Goal: Task Accomplishment & Management: Complete application form

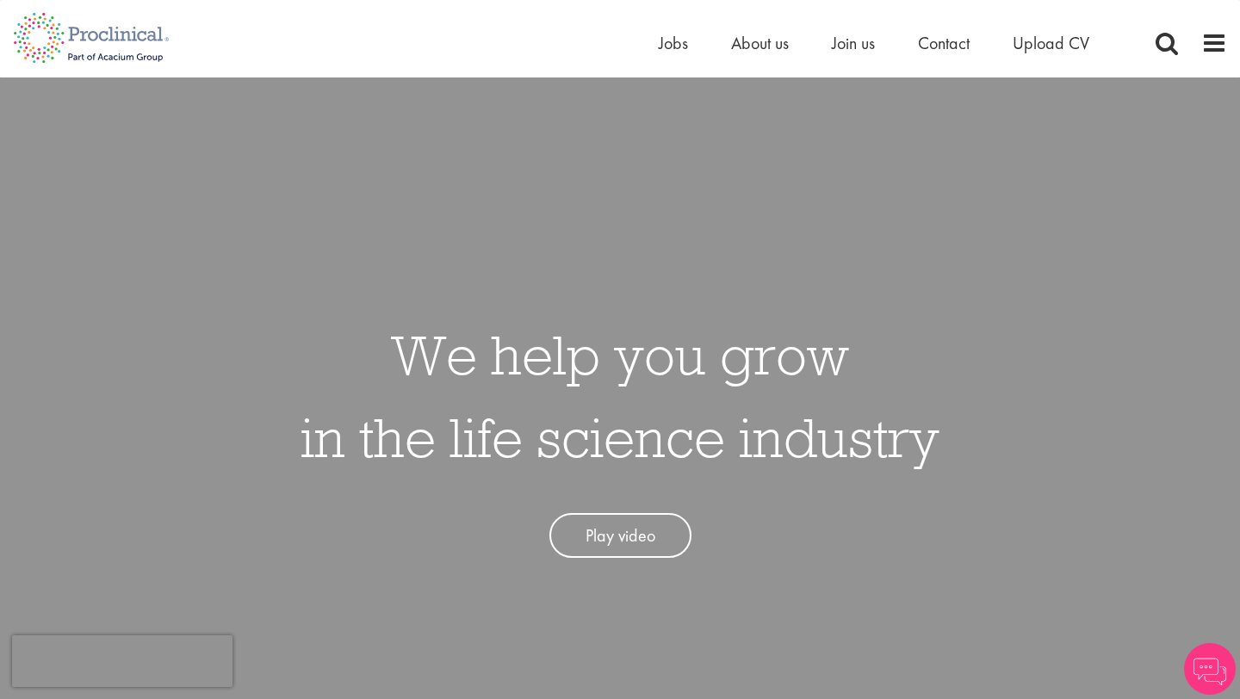
click at [664, 56] on div "Home Jobs About us Join us Contact Upload CV" at bounding box center [896, 47] width 474 height 34
click at [675, 43] on span "Jobs" at bounding box center [673, 43] width 29 height 22
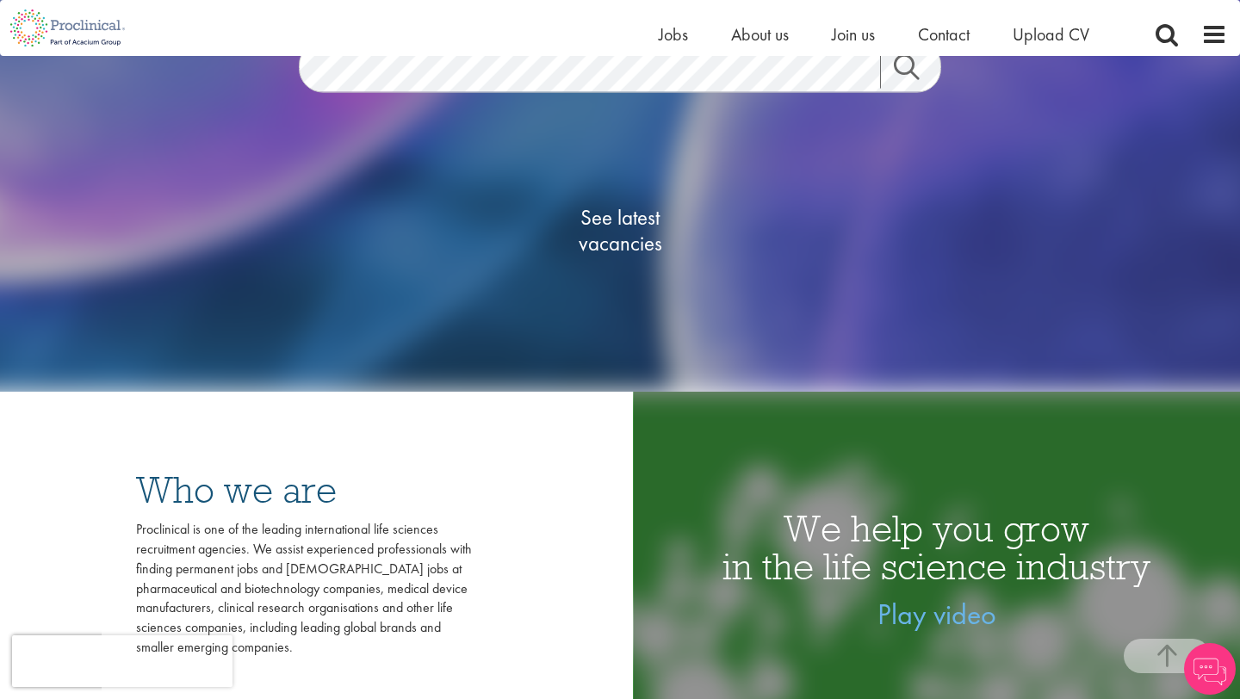
scroll to position [278, 0]
click at [617, 240] on span "See latest vacancies" at bounding box center [620, 229] width 172 height 52
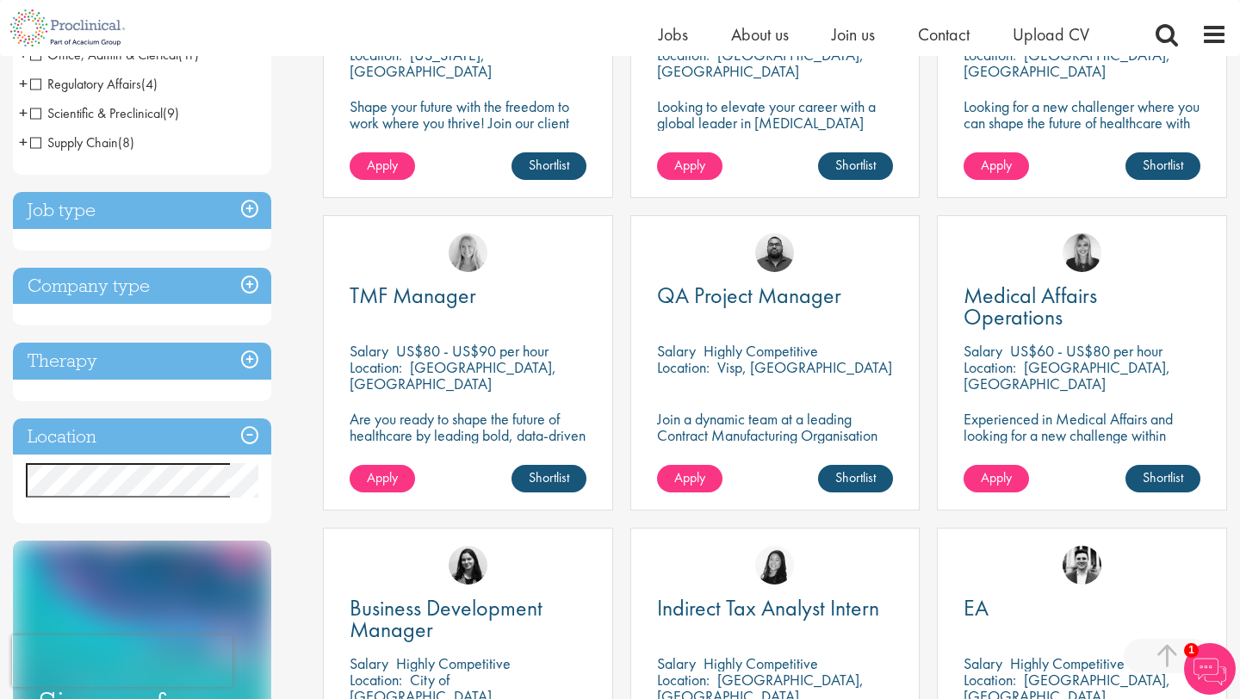
scroll to position [489, 0]
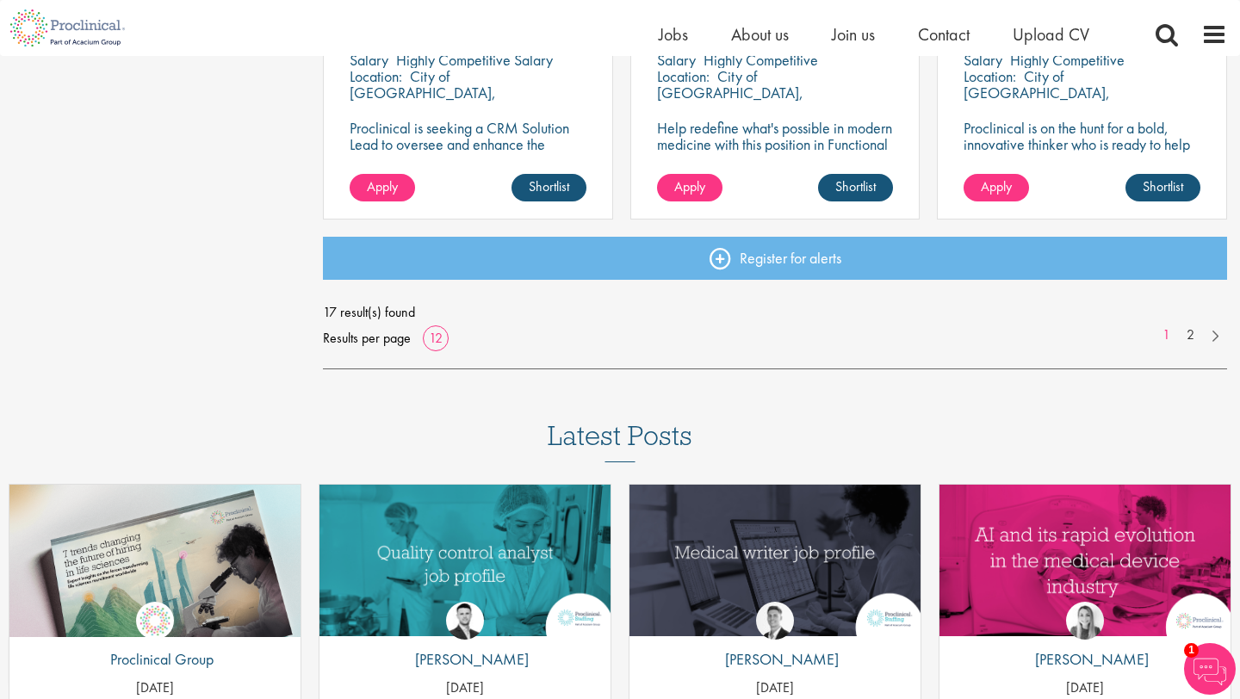
scroll to position [1403, 0]
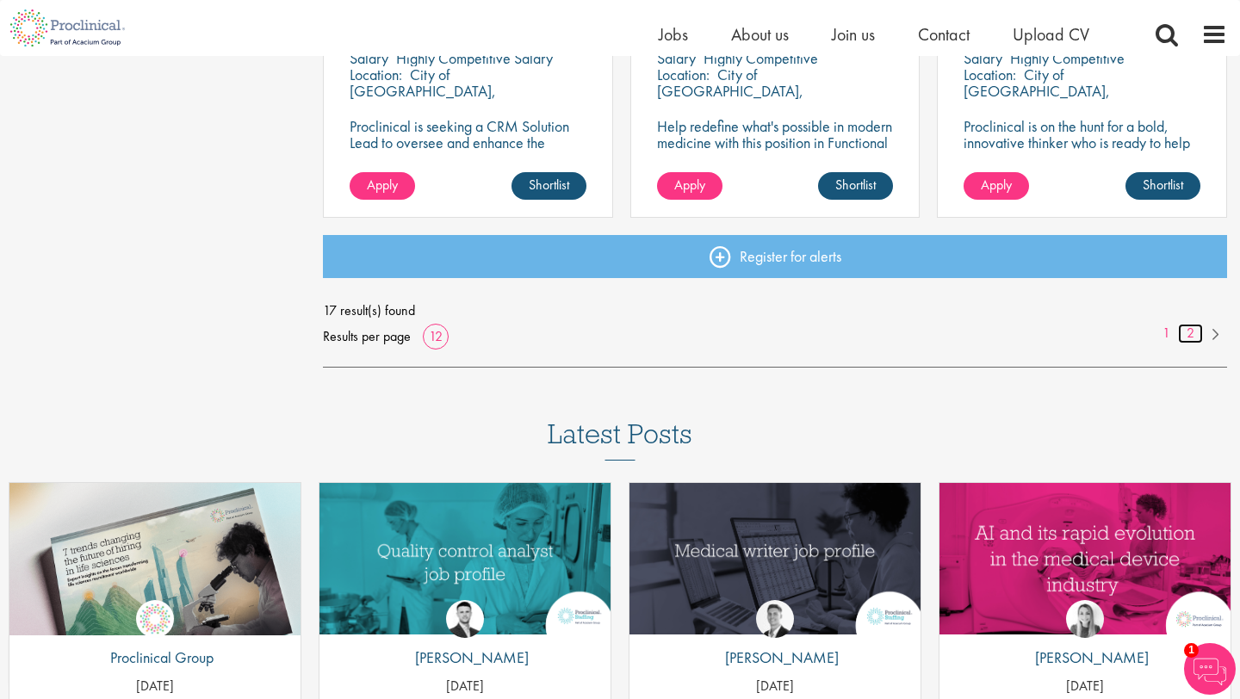
click at [1189, 337] on link "2" at bounding box center [1190, 334] width 25 height 20
click at [1189, 331] on link "2" at bounding box center [1190, 334] width 25 height 20
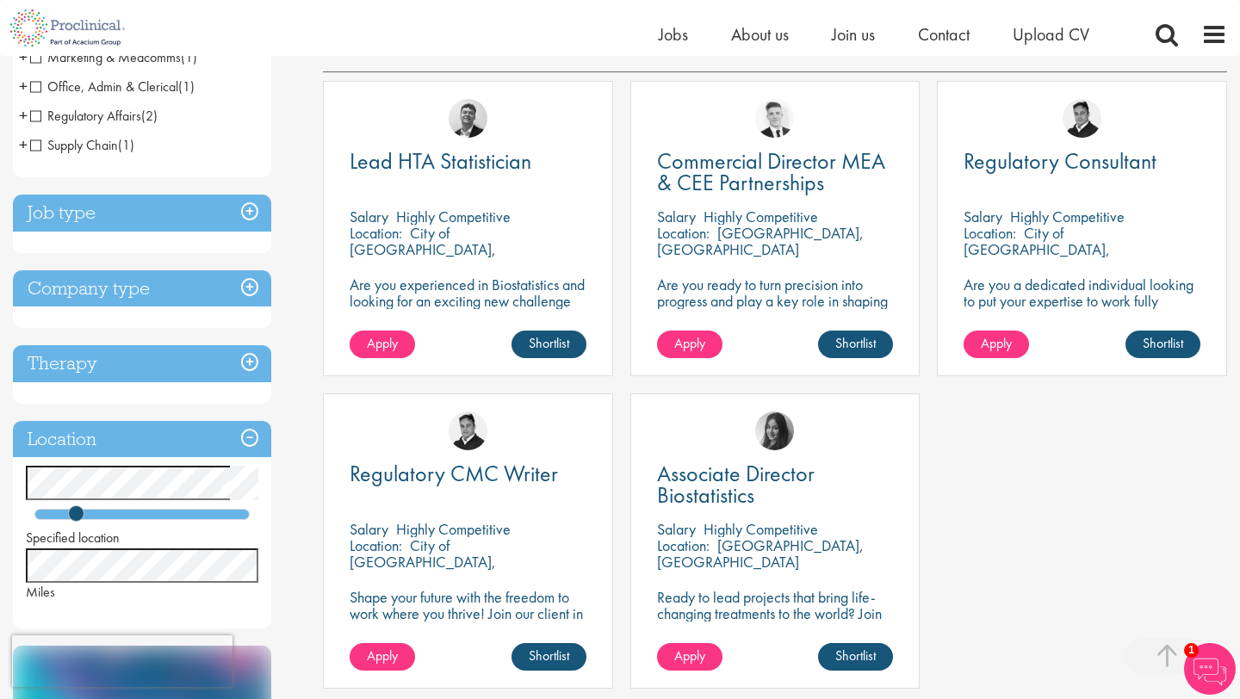
scroll to position [312, 0]
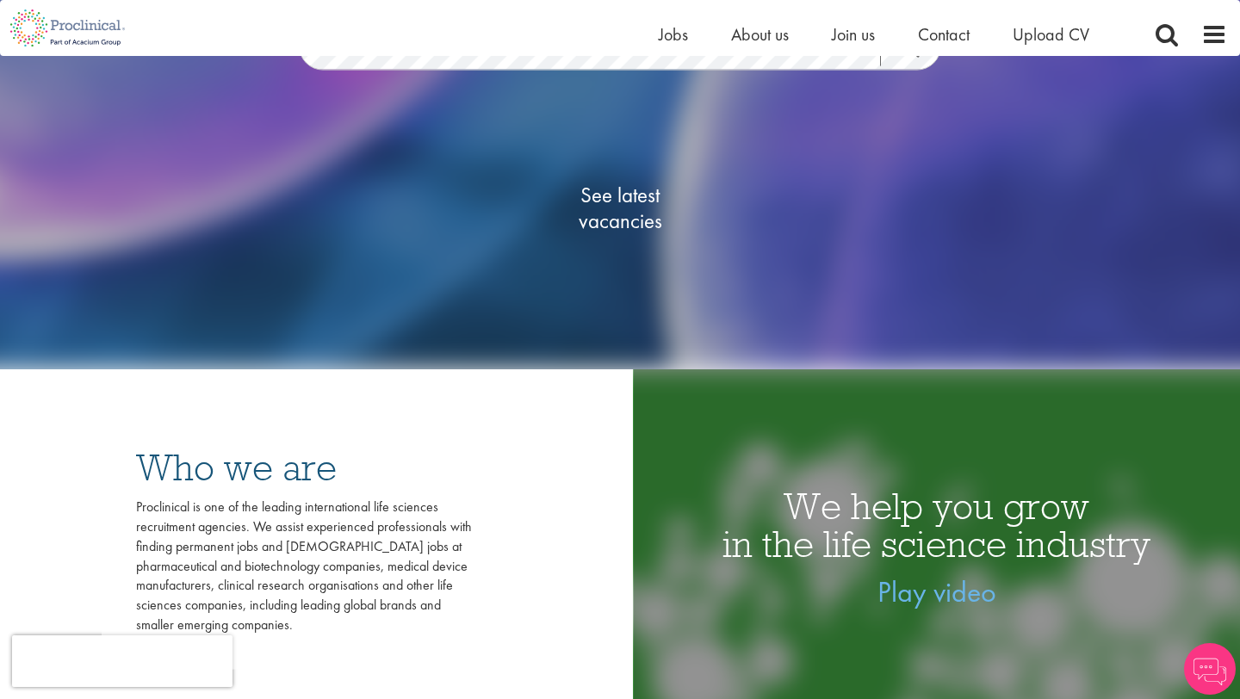
scroll to position [282, 0]
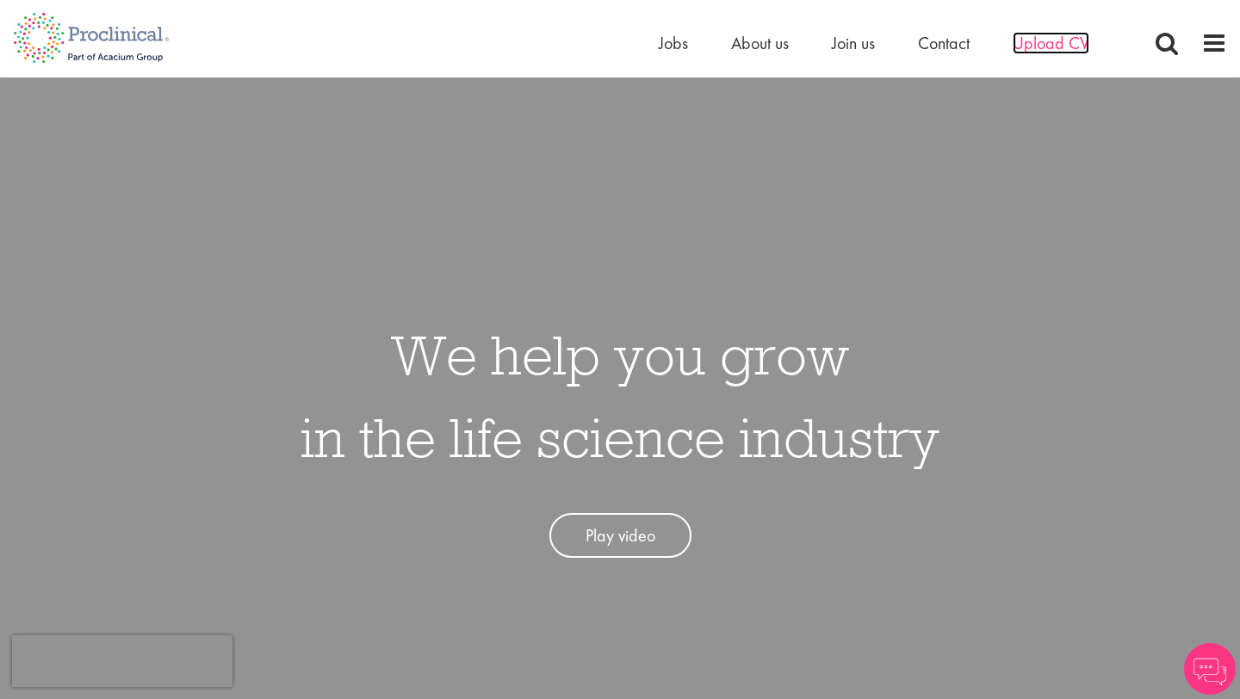
click at [1057, 49] on span "Upload CV" at bounding box center [1050, 43] width 77 height 22
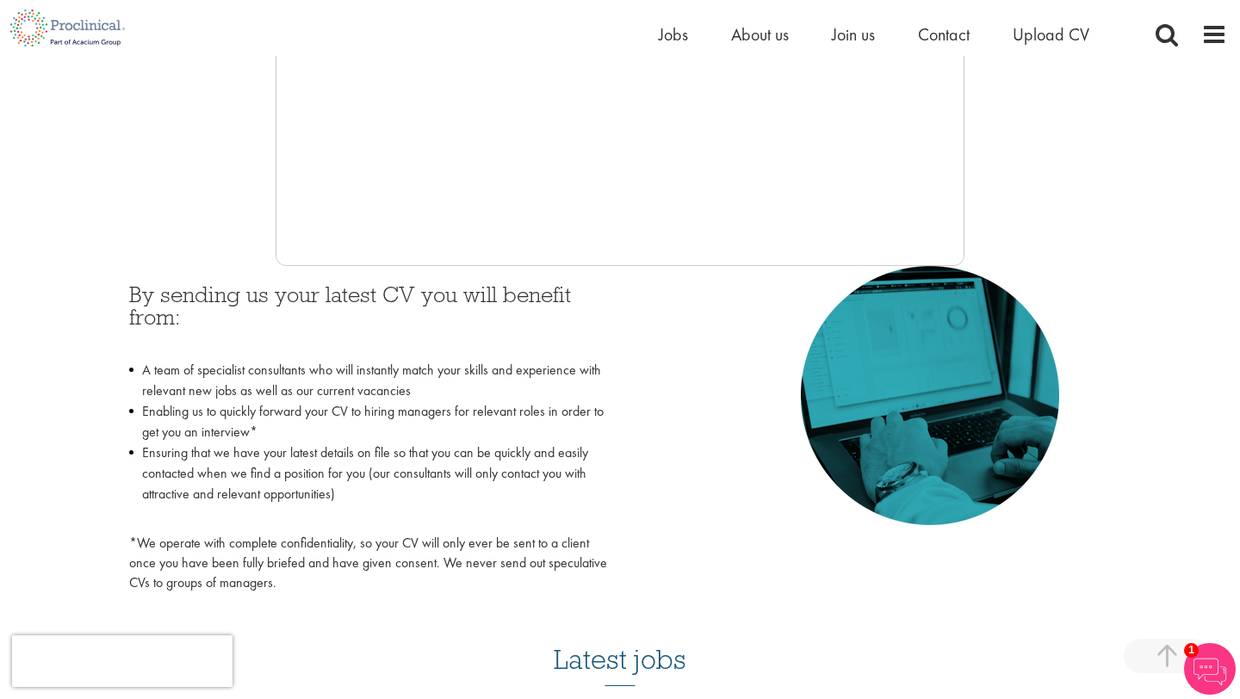
scroll to position [608, 0]
